Goal: Find specific page/section: Find specific page/section

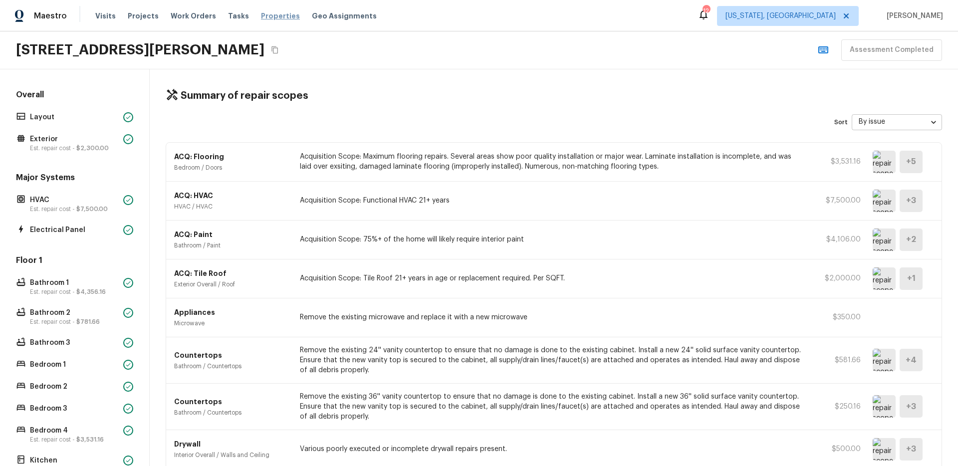
click at [276, 14] on span "Properties" at bounding box center [280, 16] width 39 height 10
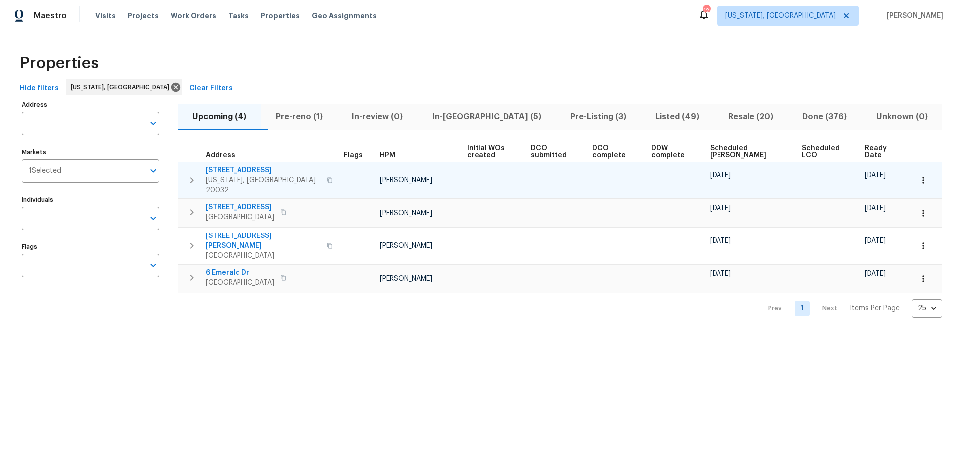
click at [240, 170] on span "801 Hr Dr SE" at bounding box center [262, 170] width 115 height 10
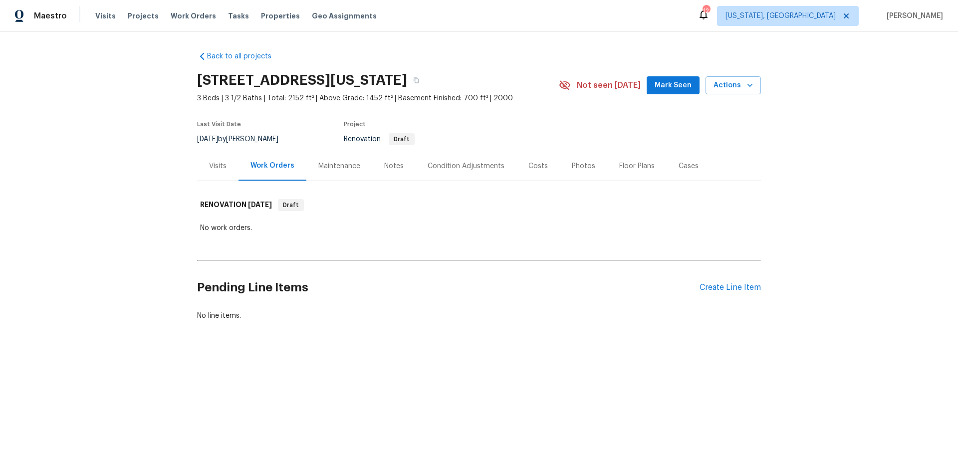
drag, startPoint x: 322, startPoint y: 169, endPoint x: 289, endPoint y: 170, distance: 32.9
click at [322, 170] on div "Maintenance" at bounding box center [339, 166] width 42 height 10
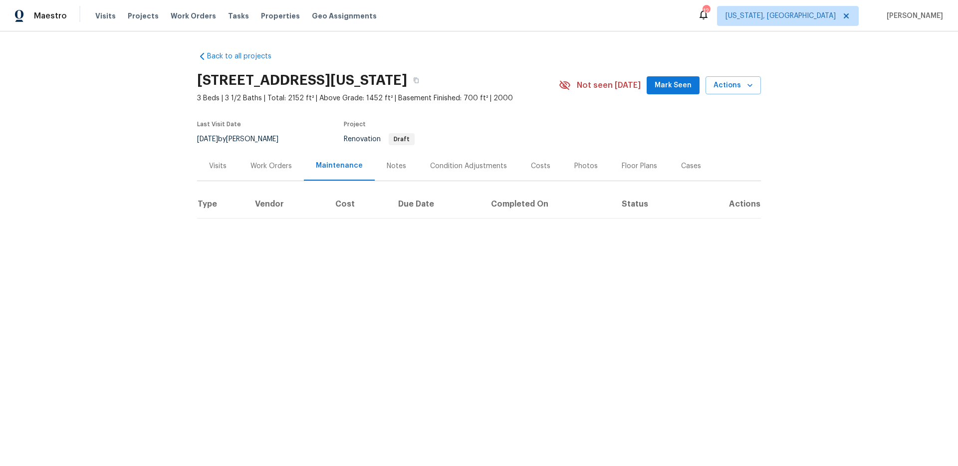
click at [211, 168] on div "Visits" at bounding box center [217, 166] width 17 height 10
